Goal: Information Seeking & Learning: Learn about a topic

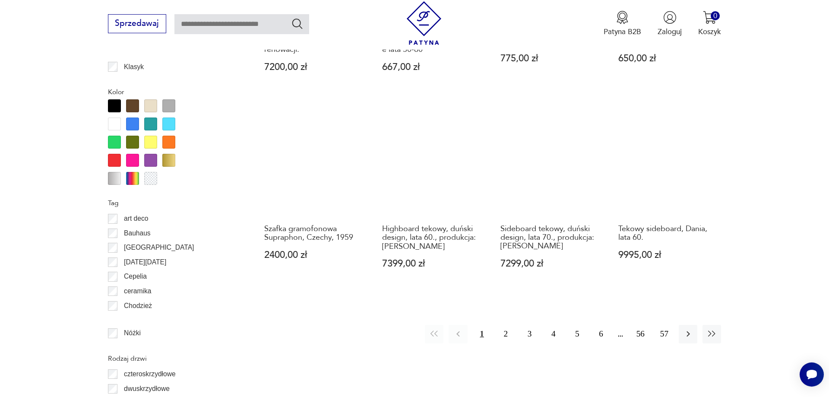
scroll to position [1086, 0]
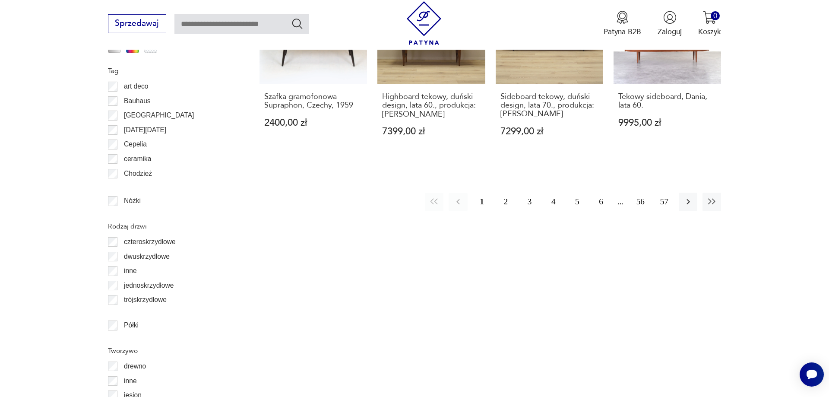
click at [506, 193] on button "2" at bounding box center [506, 202] width 19 height 19
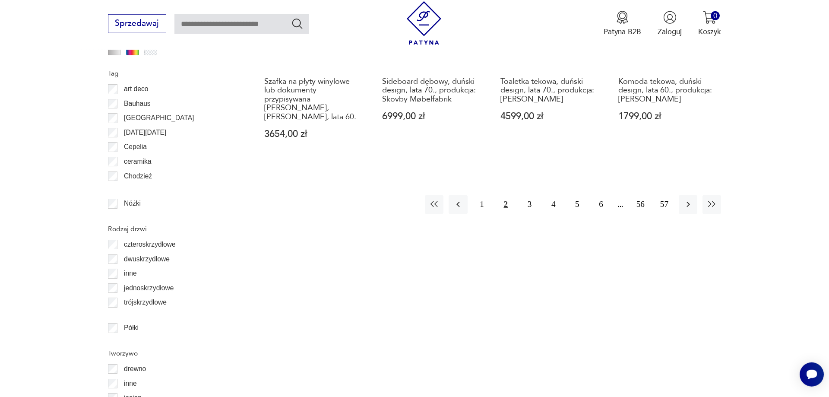
scroll to position [1086, 0]
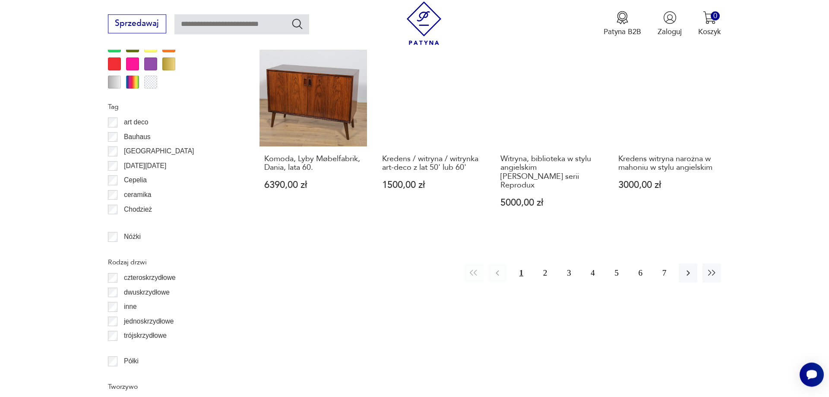
scroll to position [1130, 0]
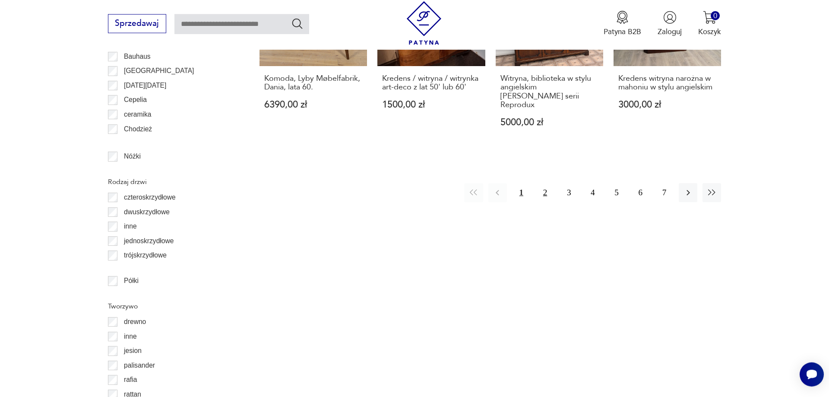
click at [540, 183] on button "2" at bounding box center [545, 192] width 19 height 19
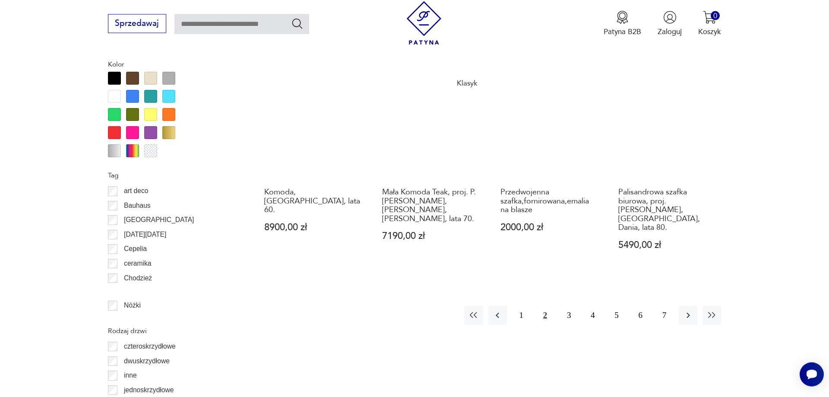
scroll to position [1042, 0]
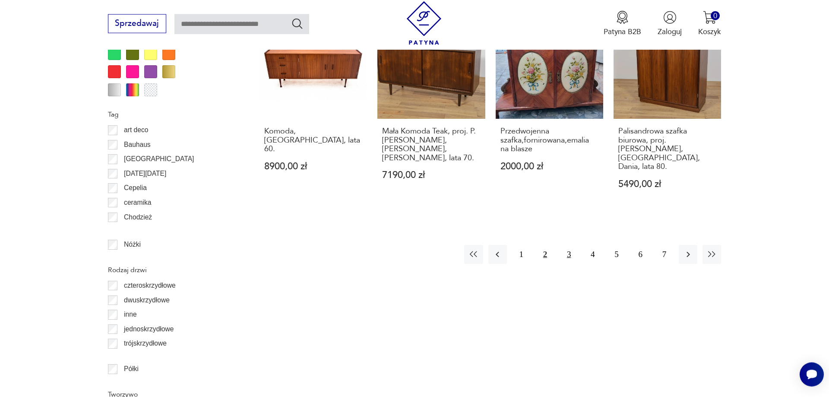
click at [569, 245] on button "3" at bounding box center [569, 254] width 19 height 19
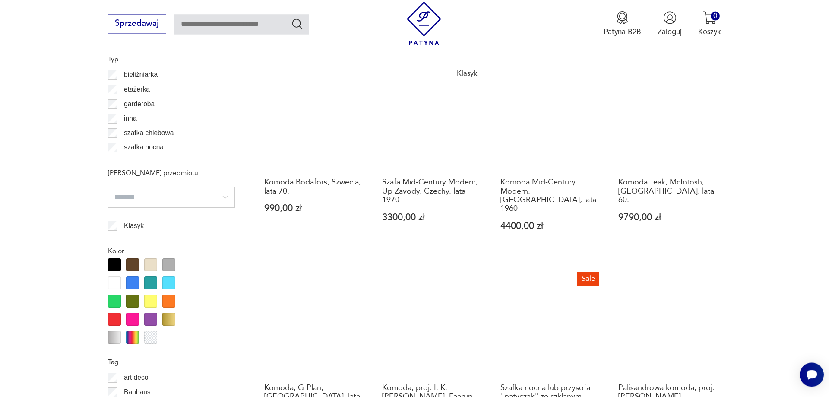
scroll to position [910, 0]
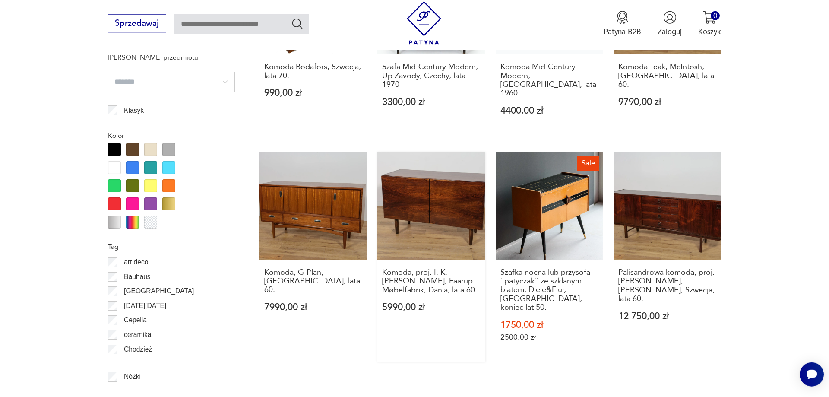
click at [427, 174] on link "Komoda, proj. I. K. [PERSON_NAME], Faarup Møbelfabrik, Dania, lata 60. 5990,00 …" at bounding box center [432, 257] width 108 height 210
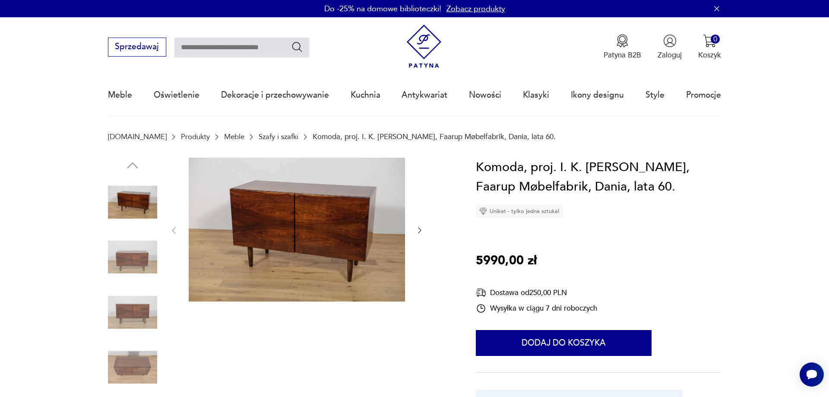
click at [419, 229] on icon "button" at bounding box center [420, 230] width 9 height 9
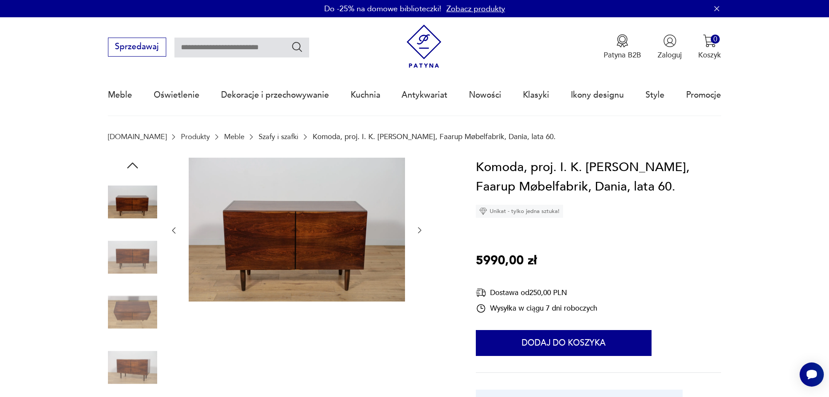
click at [419, 229] on icon "button" at bounding box center [420, 230] width 9 height 9
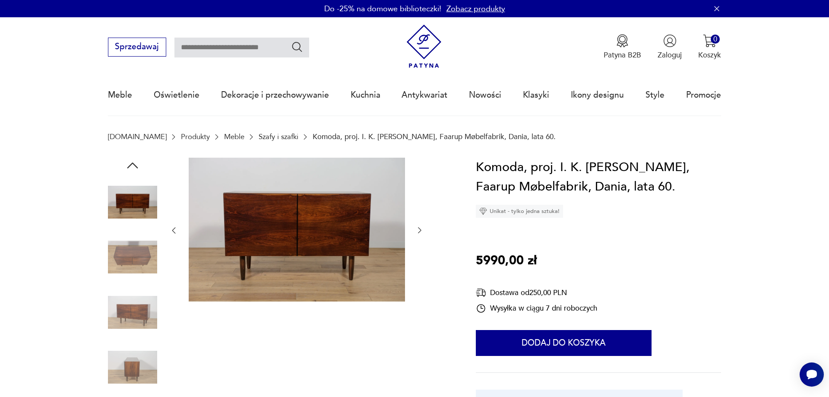
click at [419, 229] on icon "button" at bounding box center [420, 230] width 9 height 9
